Goal: Communication & Community: Answer question/provide support

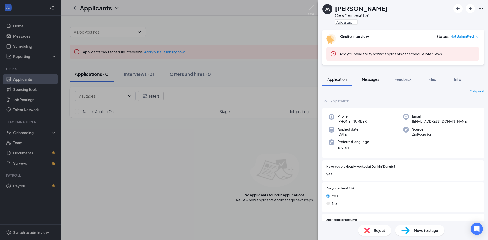
click at [373, 78] on span "Messages" at bounding box center [370, 79] width 17 height 5
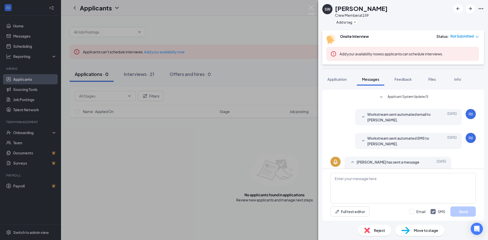
scroll to position [50, 0]
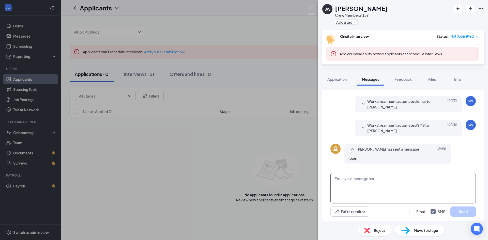
click at [341, 181] on textarea at bounding box center [402, 188] width 145 height 31
type textarea "GOOD MORNING CAN WE MEET FOR INTERVIEW TOWMARRO AT 10AM"
click at [464, 215] on button "Send" at bounding box center [462, 212] width 25 height 10
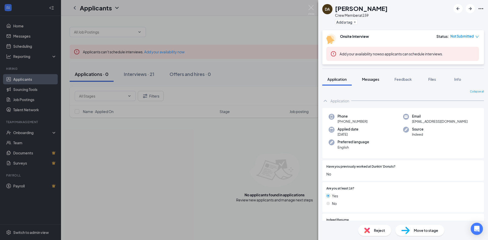
click at [372, 78] on span "Messages" at bounding box center [370, 79] width 17 height 5
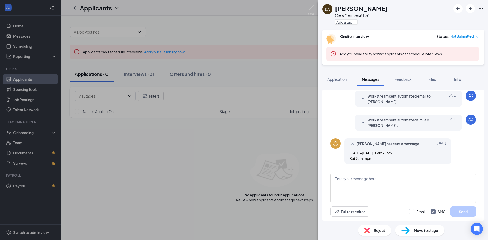
scroll to position [55, 0]
